Goal: Task Accomplishment & Management: Manage account settings

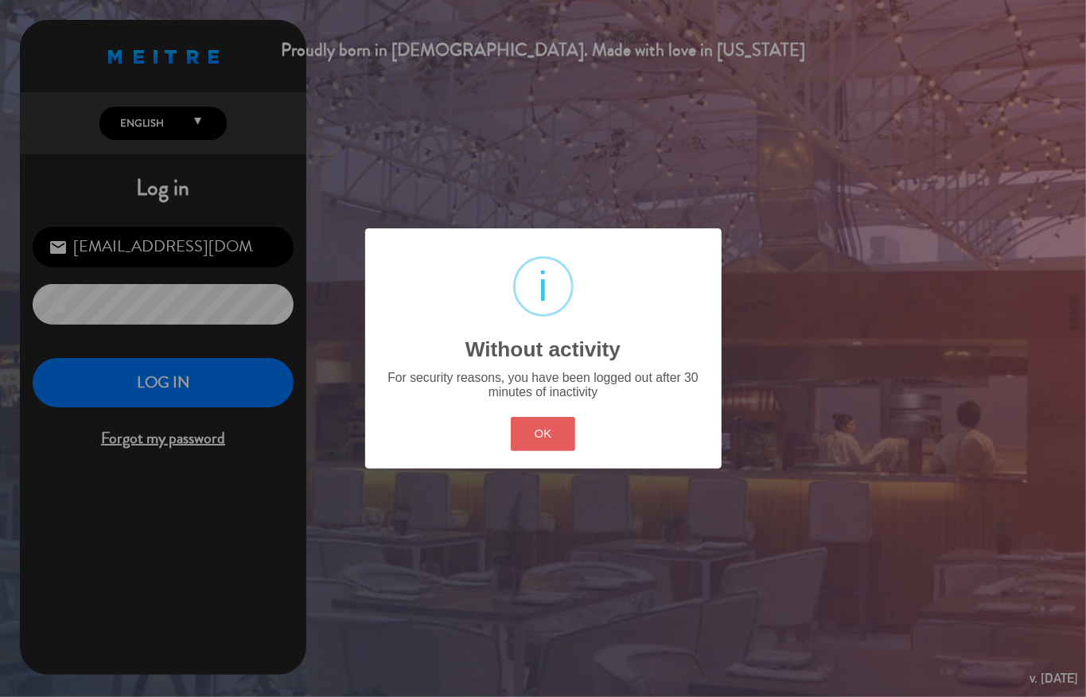
click at [552, 428] on button "OK" at bounding box center [543, 434] width 64 height 34
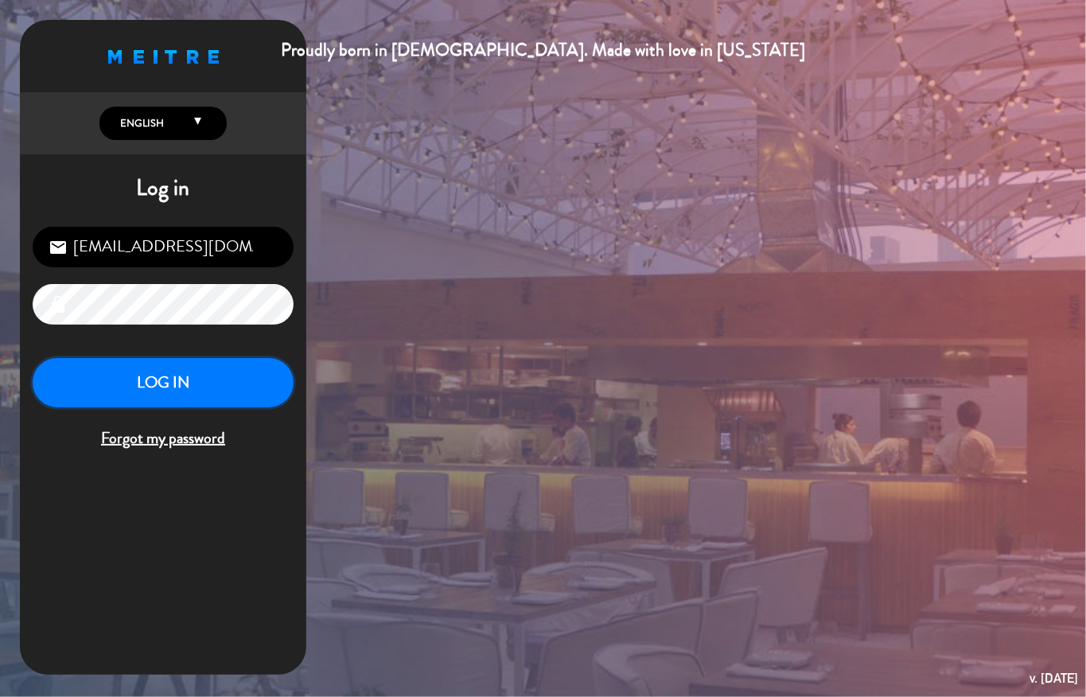
click at [243, 391] on button "LOG IN" at bounding box center [163, 383] width 261 height 50
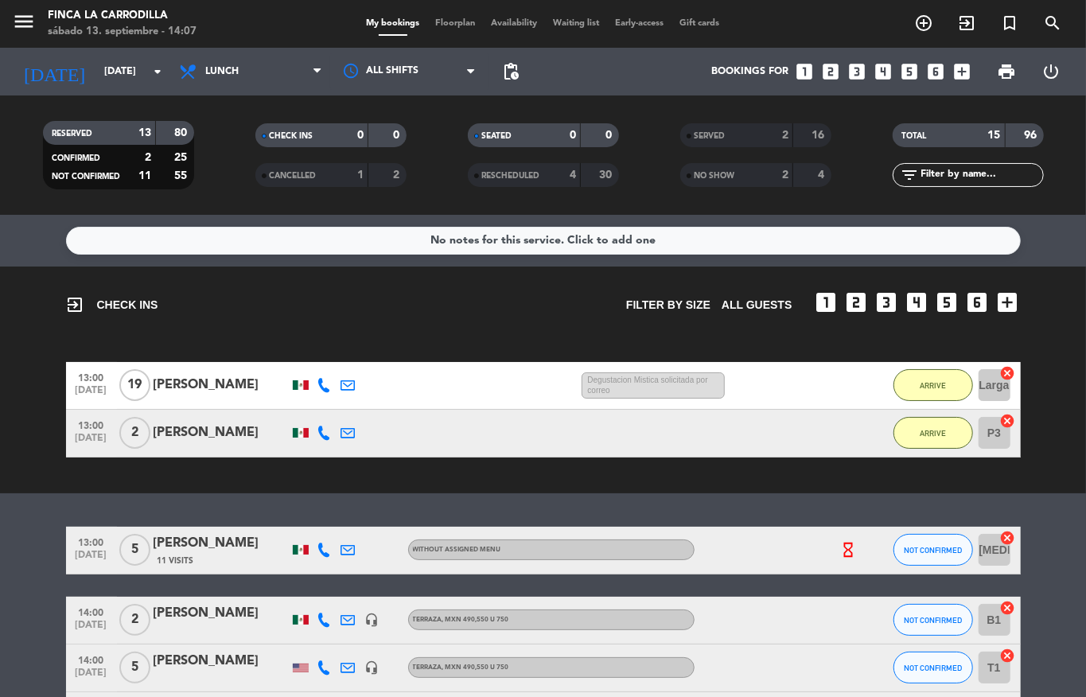
scroll to position [212, 0]
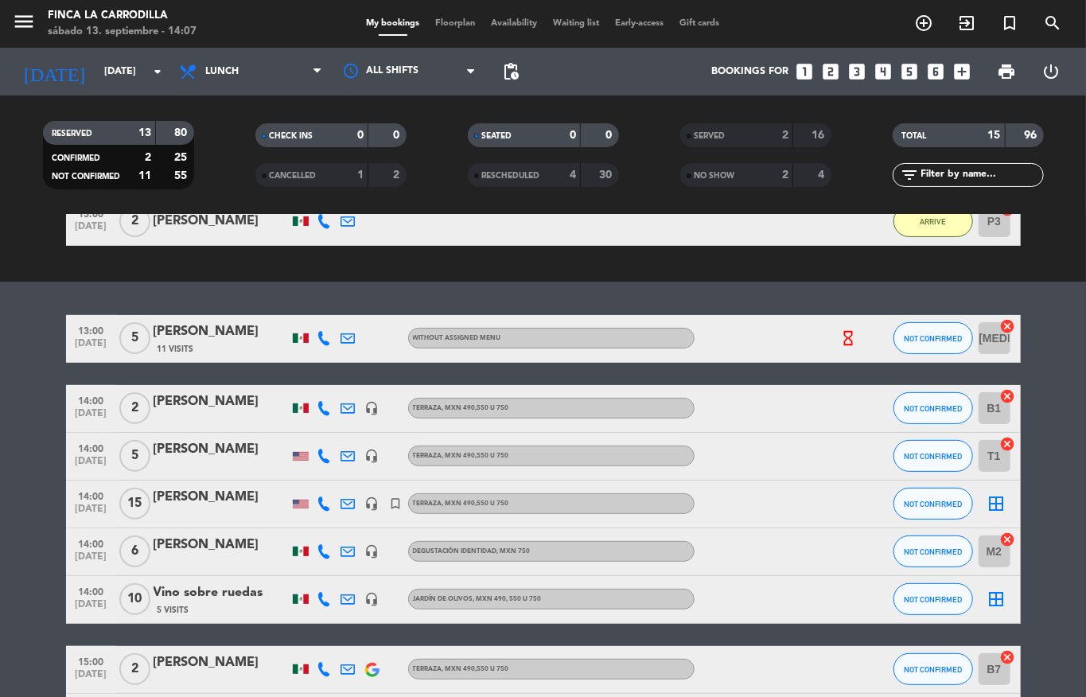
click at [466, 543] on div "Degustación Identidad , MXN 750" at bounding box center [551, 551] width 286 height 21
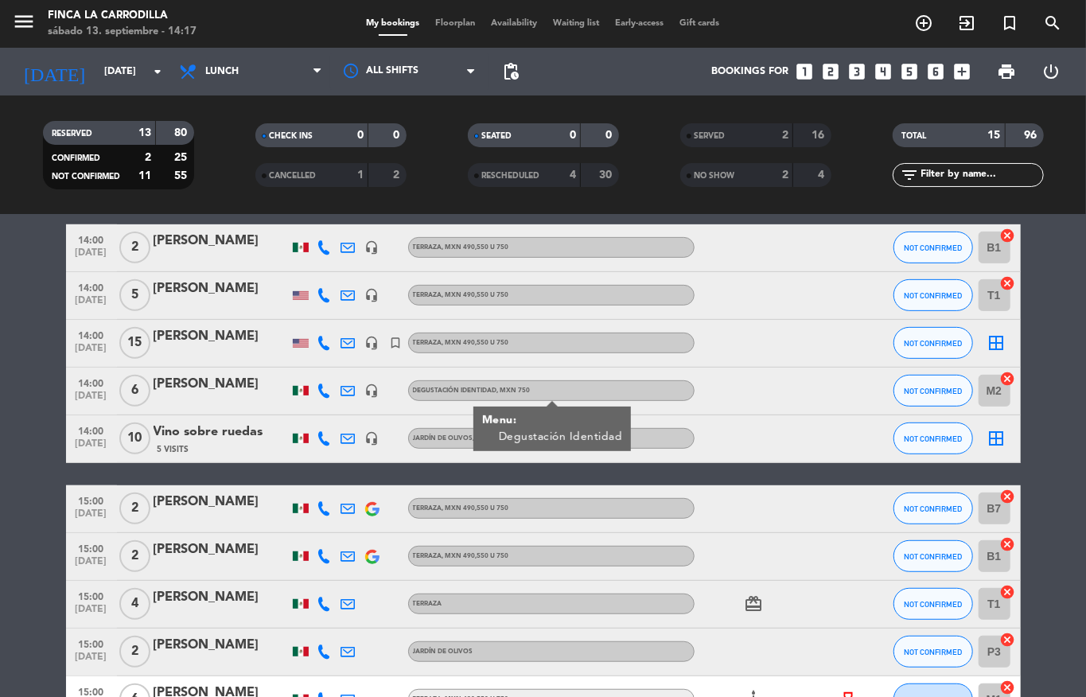
scroll to position [266, 0]
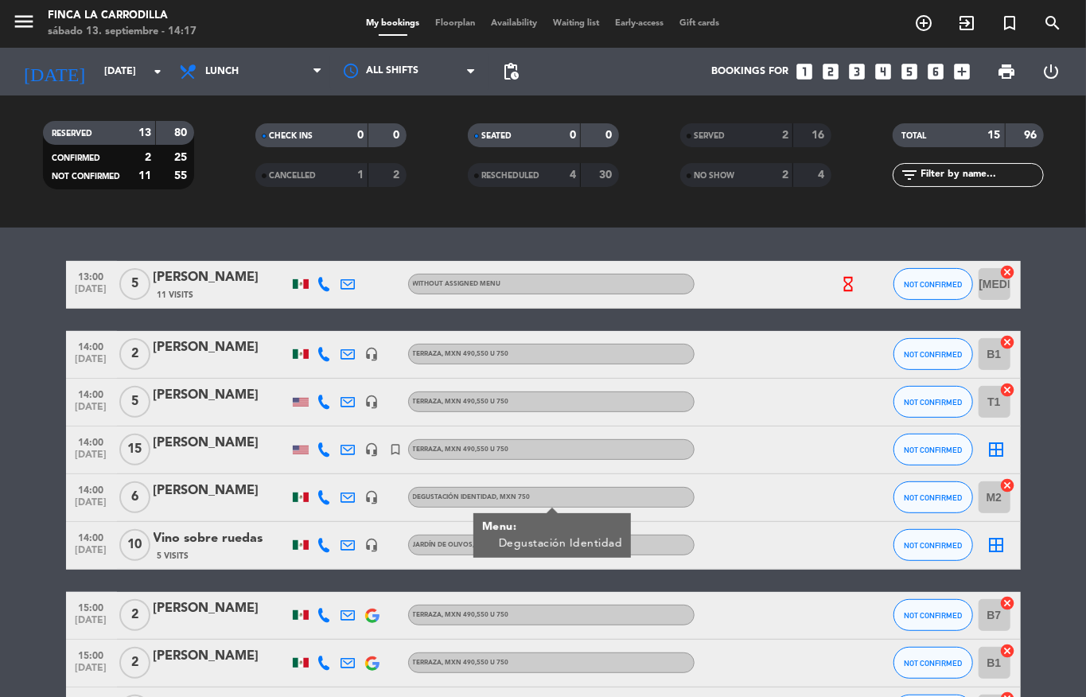
click at [1048, 363] on bookings-row "13:00 [DATE] 5 [PERSON_NAME] 11 Visits Without assigned menu hourglass_empty NO…" at bounding box center [543, 546] width 1086 height 570
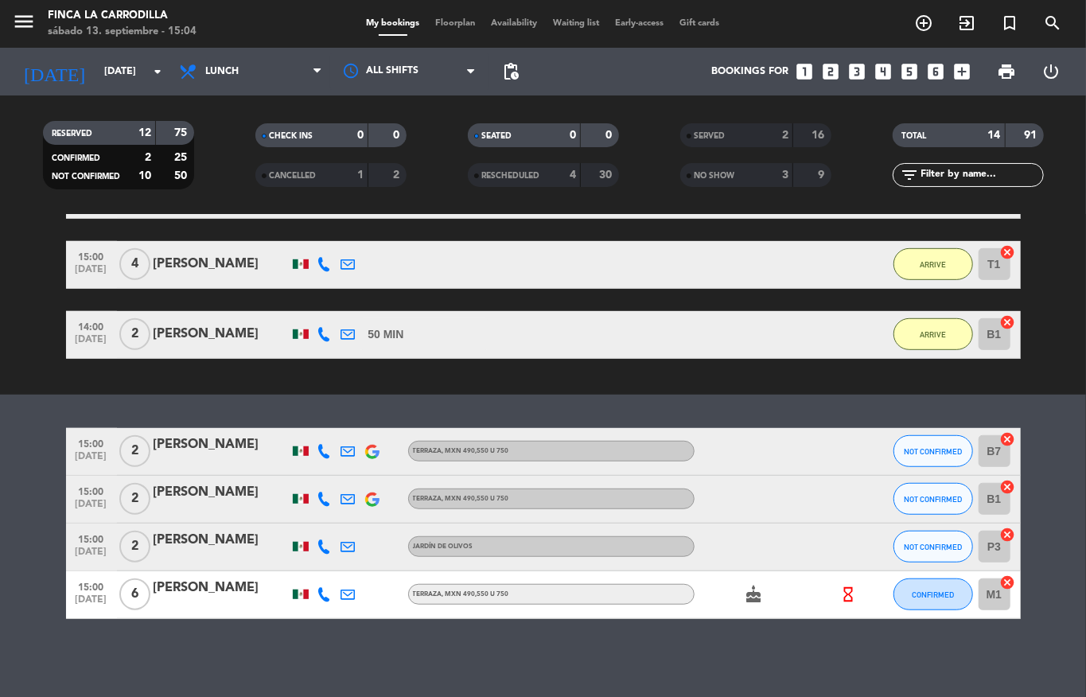
scroll to position [520, 0]
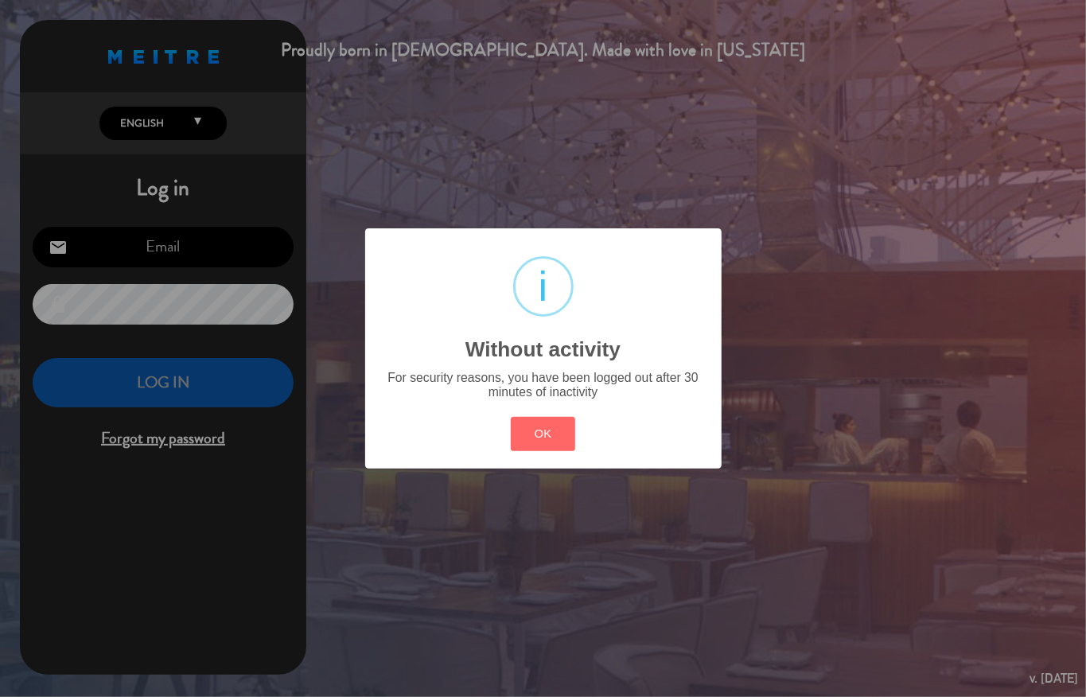
type input "[EMAIL_ADDRESS][DOMAIN_NAME]"
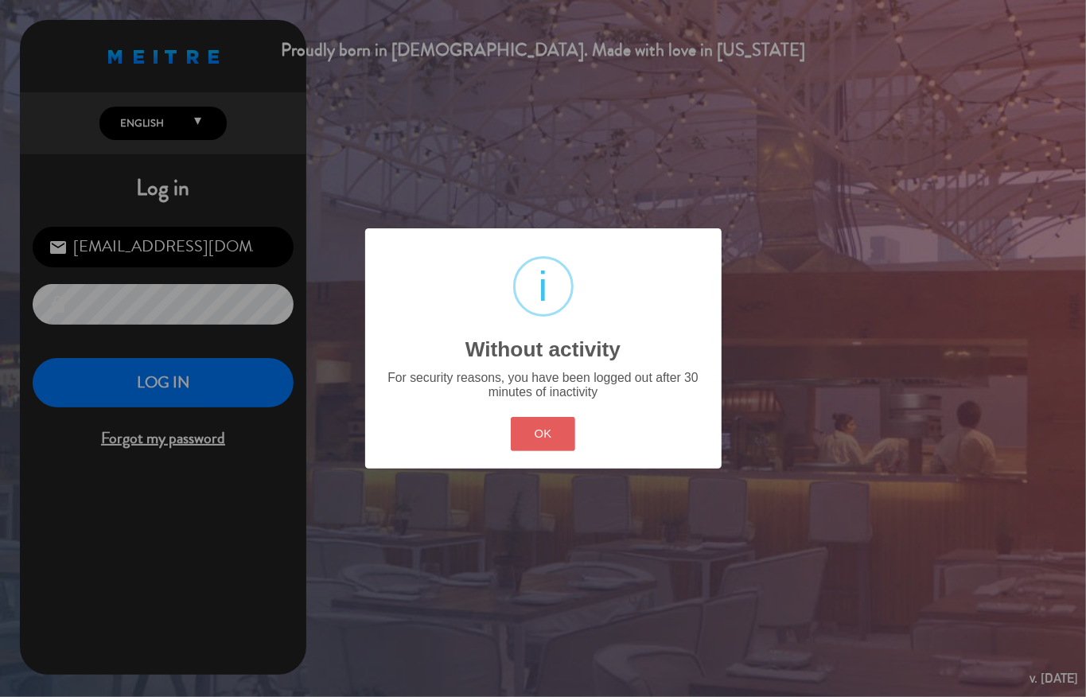
click at [574, 436] on button "OK" at bounding box center [543, 434] width 64 height 34
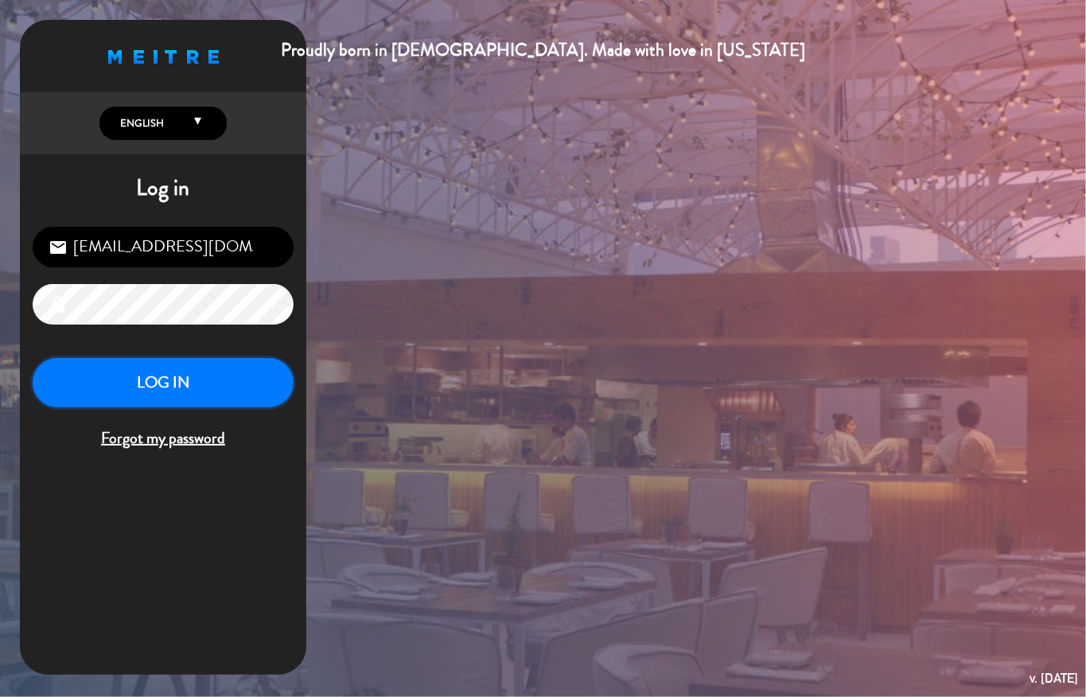
click at [223, 401] on button "LOG IN" at bounding box center [163, 383] width 261 height 50
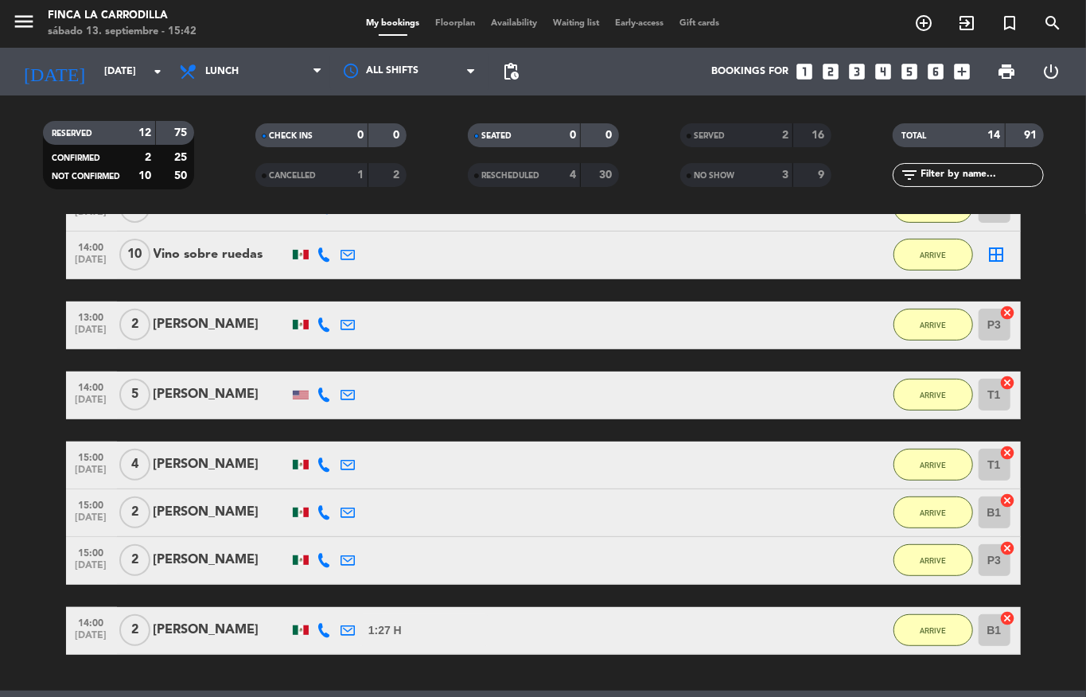
scroll to position [520, 0]
